Goal: Information Seeking & Learning: Find specific fact

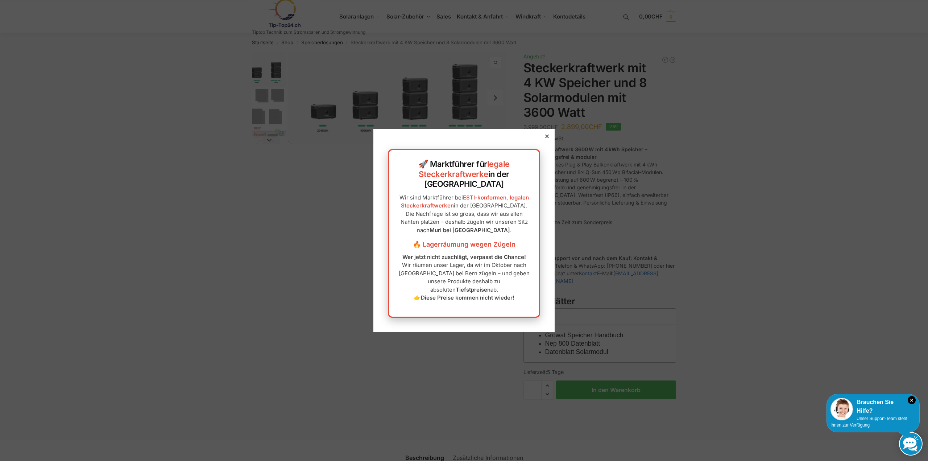
click at [545, 138] on icon at bounding box center [547, 137] width 4 height 4
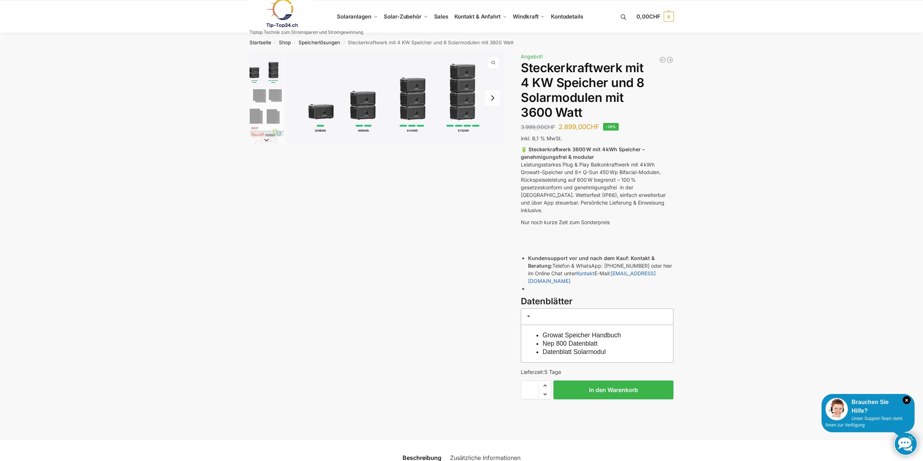
click at [492, 98] on button "Next slide" at bounding box center [492, 97] width 15 height 15
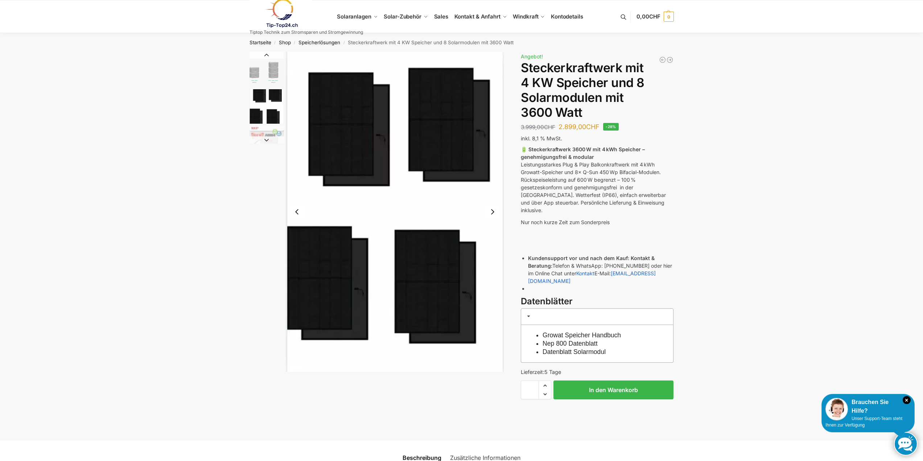
click at [251, 213] on div at bounding box center [376, 212] width 255 height 320
click at [299, 213] on button "Previous slide" at bounding box center [296, 211] width 15 height 15
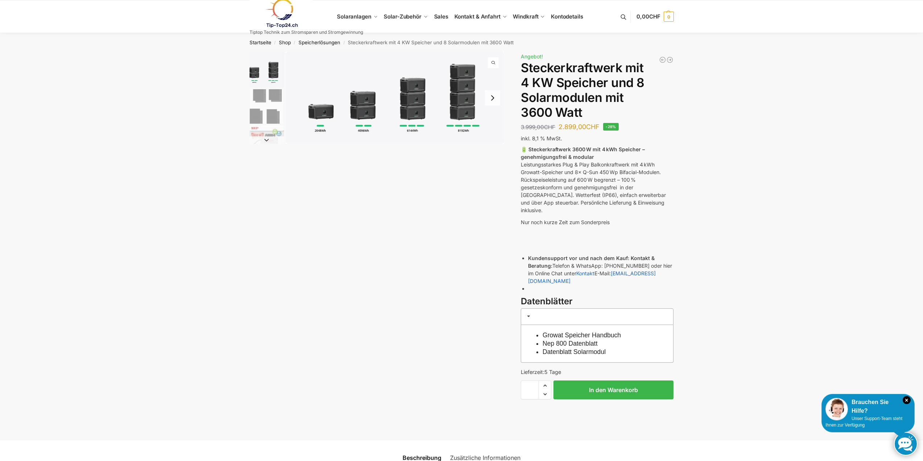
click at [413, 102] on img "1 / 9" at bounding box center [395, 98] width 218 height 92
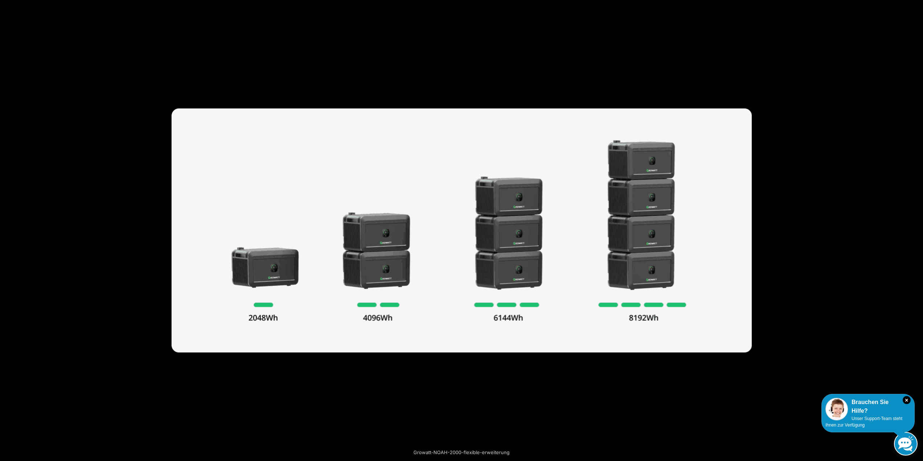
click at [913, 8] on button "Close (Esc)" at bounding box center [915, 8] width 16 height 16
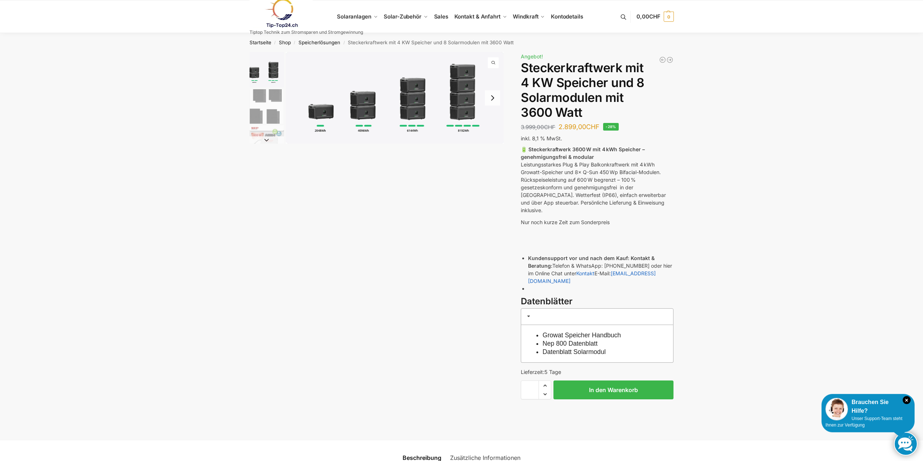
click at [327, 111] on img "1 / 9" at bounding box center [395, 98] width 218 height 92
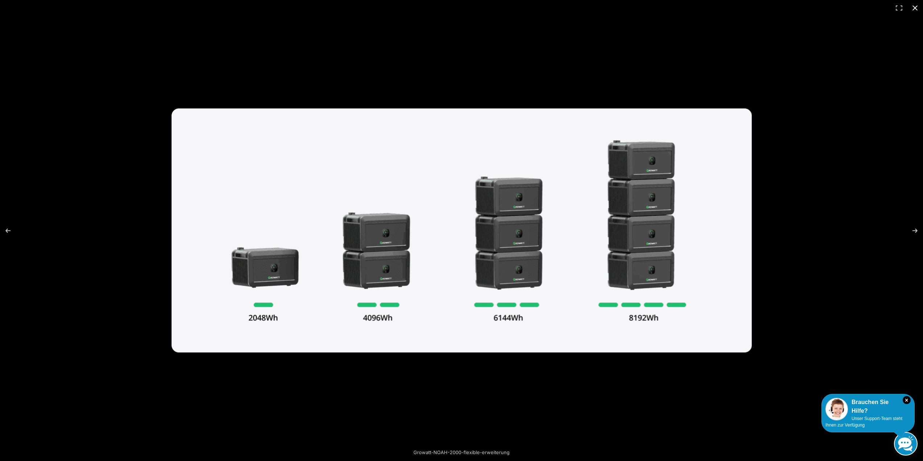
click at [919, 7] on button "Close (Esc)" at bounding box center [915, 8] width 16 height 16
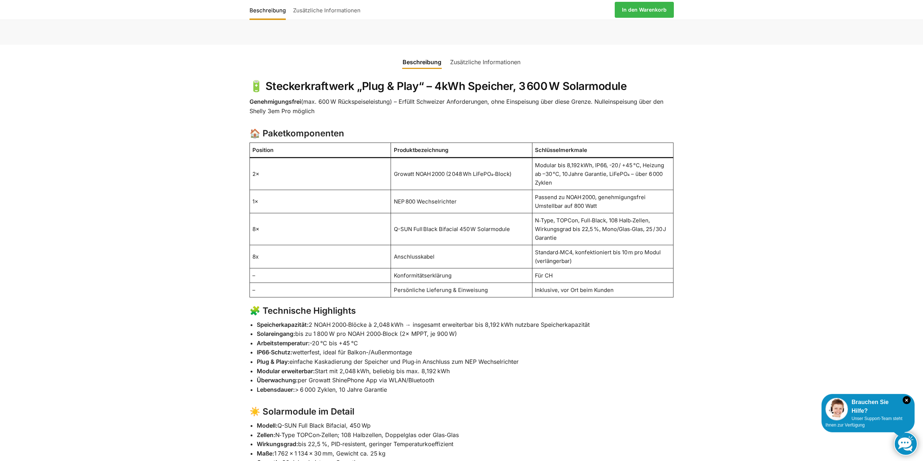
scroll to position [399, 0]
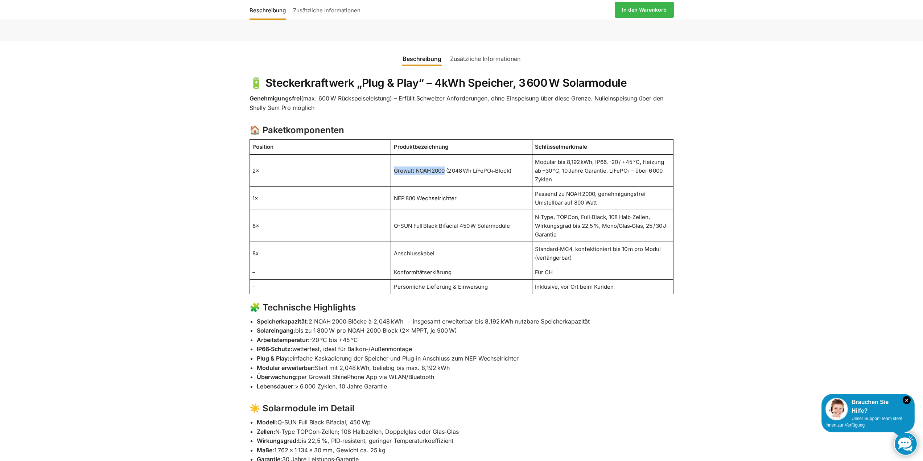
drag, startPoint x: 394, startPoint y: 154, endPoint x: 446, endPoint y: 157, distance: 51.9
click at [446, 157] on td "Growatt NOAH 2000 (2 048 Wh LiFePO₄‑Block)" at bounding box center [461, 170] width 141 height 32
copy td "Growatt NOAH 2000"
